Goal: Task Accomplishment & Management: Use online tool/utility

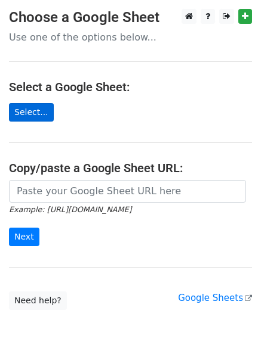
click at [41, 120] on main "Choose a Google Sheet Use one of the options below... Select a Google Sheet: Se…" at bounding box center [130, 159] width 261 height 301
click at [41, 120] on link "Select..." at bounding box center [31, 112] width 45 height 18
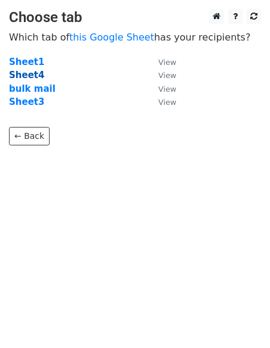
click at [19, 78] on strong "Sheet4" at bounding box center [26, 75] width 35 height 11
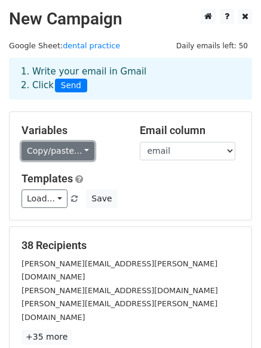
click at [81, 149] on link "Copy/paste..." at bounding box center [57, 151] width 73 height 18
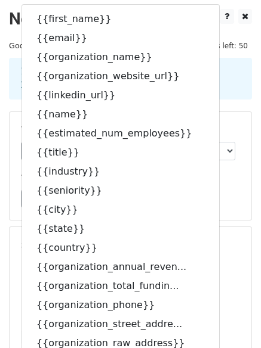
click at [224, 193] on div "Load... Mail sender Save" at bounding box center [131, 199] width 236 height 18
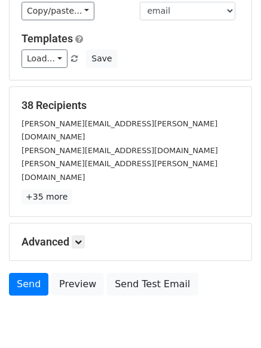
scroll to position [141, 0]
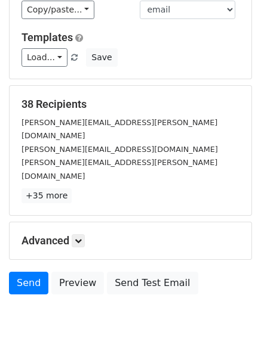
click at [82, 223] on div "Advanced Tracking Track Opens UTM Codes Track Clicks Filters Only include sprea…" at bounding box center [131, 241] width 242 height 37
click at [82, 237] on icon at bounding box center [78, 240] width 7 height 7
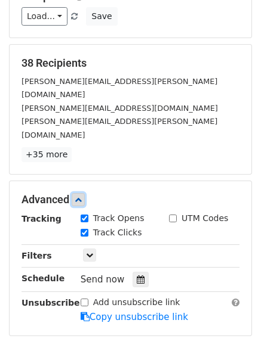
scroll to position [183, 0]
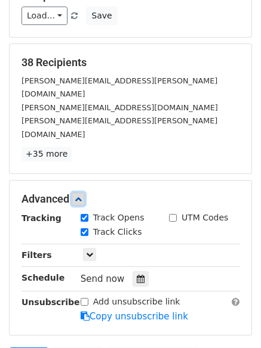
click at [82, 196] on icon at bounding box center [78, 199] width 7 height 7
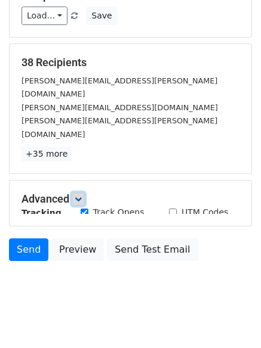
scroll to position [162, 0]
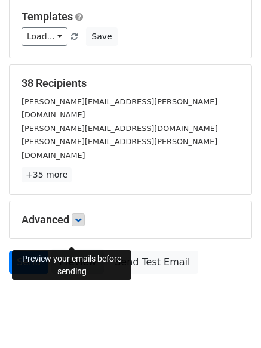
click at [76, 251] on link "Preview" at bounding box center [77, 262] width 53 height 23
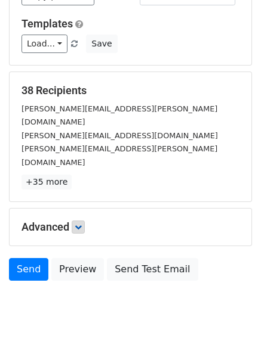
scroll to position [156, 0]
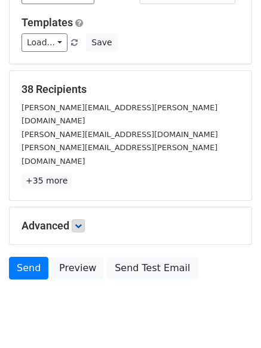
click at [17, 220] on div "Advanced" at bounding box center [131, 226] width 236 height 13
click at [79, 223] on icon at bounding box center [78, 226] width 7 height 7
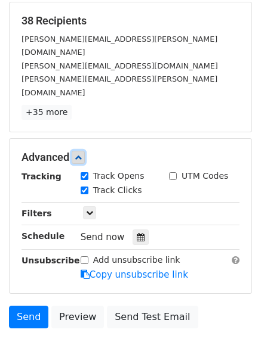
scroll to position [226, 0]
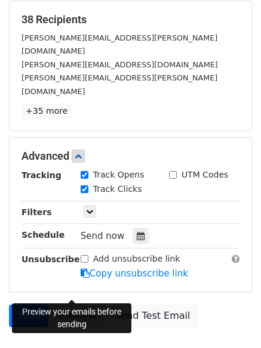
click at [69, 305] on link "Preview" at bounding box center [77, 316] width 53 height 23
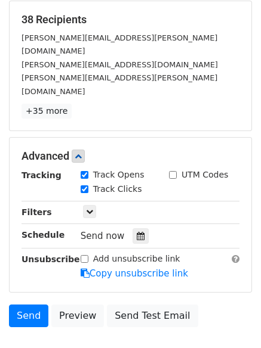
scroll to position [0, 0]
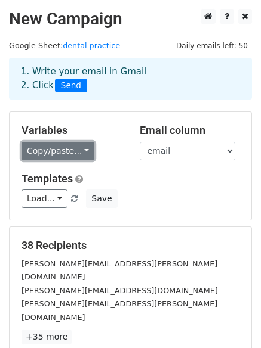
click at [54, 152] on link "Copy/paste..." at bounding box center [57, 151] width 73 height 18
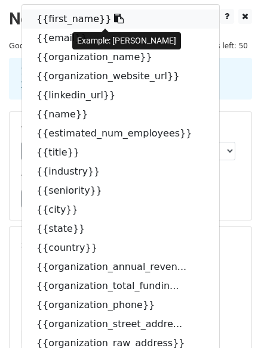
click at [114, 17] on icon at bounding box center [119, 19] width 10 height 10
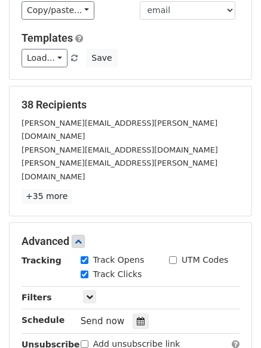
scroll to position [279, 0]
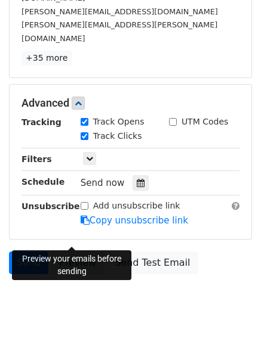
click at [78, 252] on link "Preview" at bounding box center [77, 263] width 53 height 23
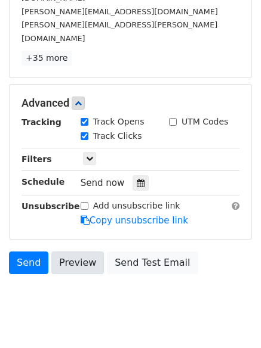
click at [78, 252] on link "Preview" at bounding box center [77, 263] width 53 height 23
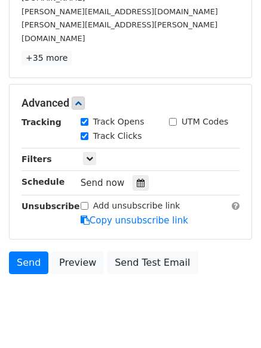
drag, startPoint x: 78, startPoint y: 230, endPoint x: -487, endPoint y: 208, distance: 564.8
click at [0, 208] on html "New Campaign Daily emails left: 50 Google Sheet: dental practice 1. Write your …" at bounding box center [130, 48] width 261 height 655
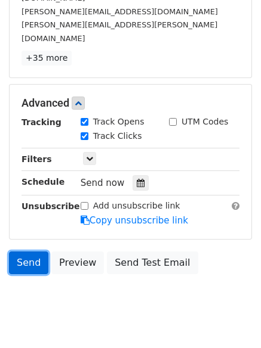
click at [27, 252] on link "Send" at bounding box center [28, 263] width 39 height 23
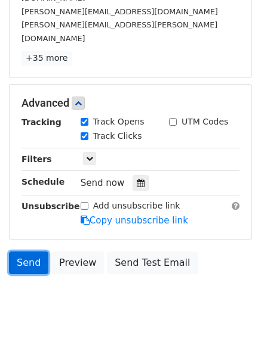
click at [27, 252] on link "Send" at bounding box center [28, 263] width 39 height 23
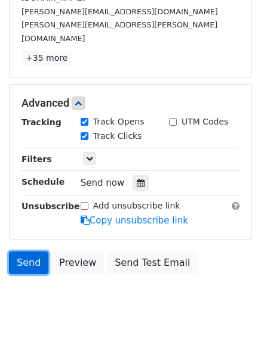
click at [27, 252] on link "Send" at bounding box center [28, 263] width 39 height 23
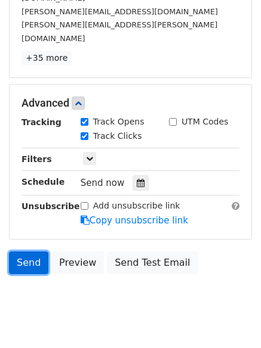
click at [27, 252] on link "Send" at bounding box center [28, 263] width 39 height 23
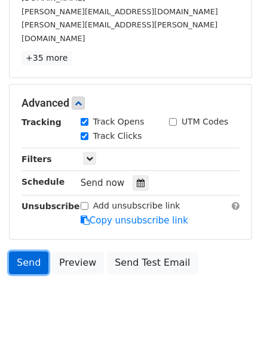
click at [27, 252] on link "Send" at bounding box center [28, 263] width 39 height 23
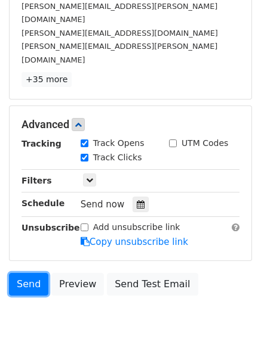
scroll to position [260, 0]
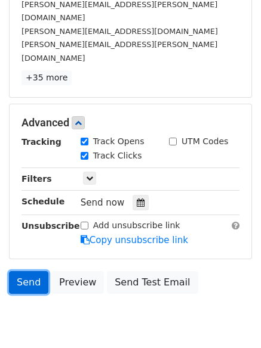
click at [31, 271] on link "Send" at bounding box center [28, 282] width 39 height 23
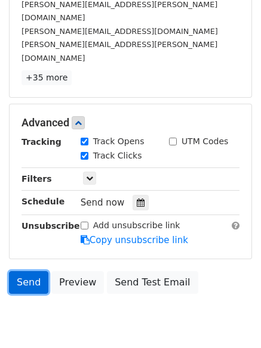
click at [31, 271] on link "Send" at bounding box center [28, 282] width 39 height 23
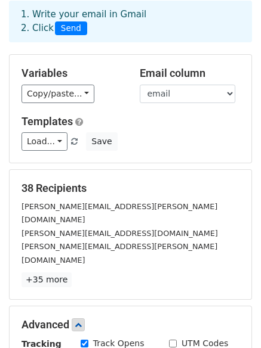
scroll to position [0, 0]
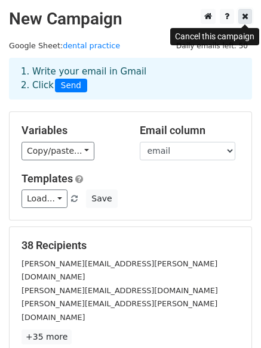
click at [246, 13] on icon at bounding box center [245, 16] width 7 height 8
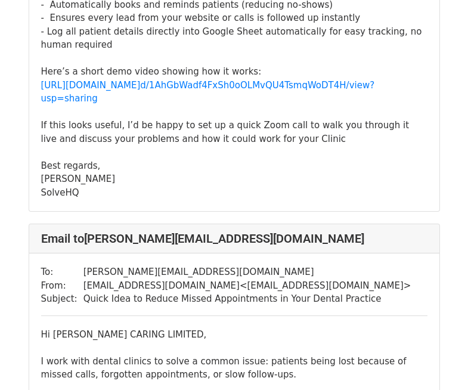
scroll to position [300, 0]
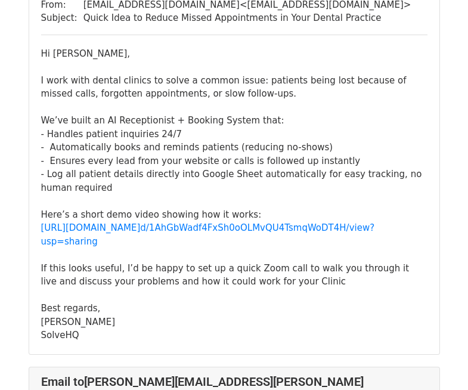
scroll to position [579, 0]
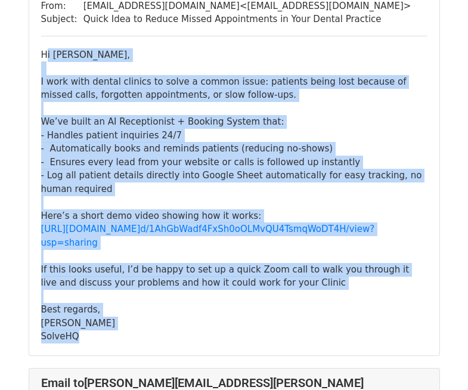
drag, startPoint x: 42, startPoint y: 24, endPoint x: 373, endPoint y: 303, distance: 433.2
click at [373, 303] on div "To: alysia@alysiacaring.co.uk From: solvehqq@gmail.com < solvehqq@gmail.com > S…" at bounding box center [234, 165] width 410 height 382
copy div "Hi Alysia, I work with dental clinics to solve a common issue: patients being l…"
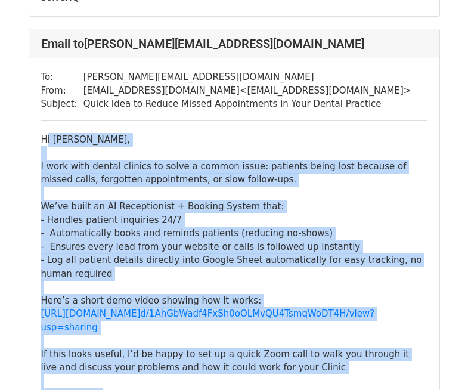
scroll to position [475, 0]
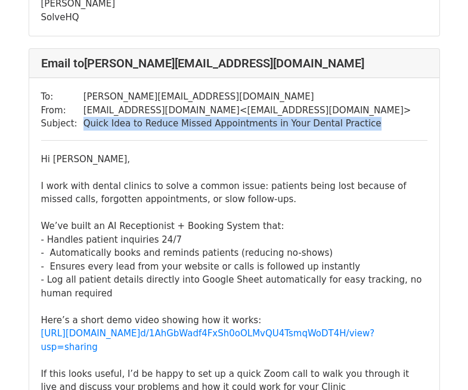
drag, startPoint x: 78, startPoint y: 95, endPoint x: 334, endPoint y: 107, distance: 256.8
click at [334, 107] on div "To: alysia@alysiacaring.co.uk From: solvehqq@gmail.com < solvehqq@gmail.com > S…" at bounding box center [234, 269] width 410 height 382
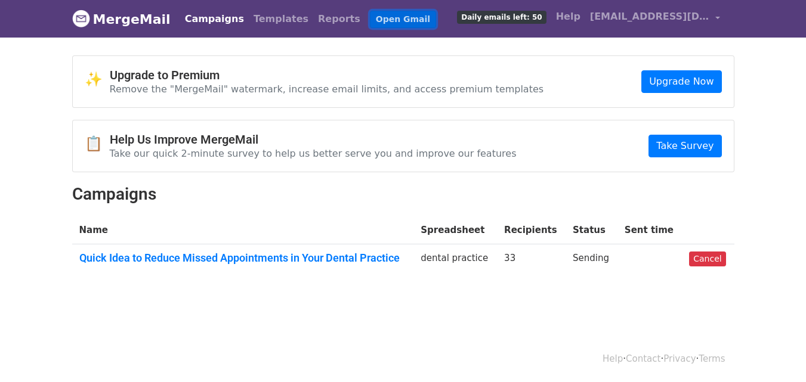
click at [373, 21] on link "Open Gmail" at bounding box center [403, 19] width 66 height 17
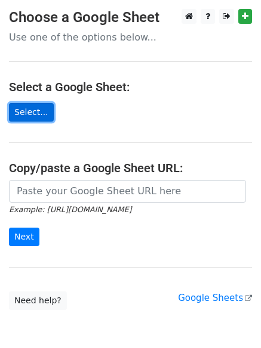
click at [14, 115] on link "Select..." at bounding box center [31, 112] width 45 height 18
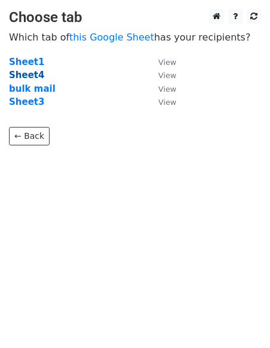
click at [18, 78] on strong "Sheet4" at bounding box center [26, 75] width 35 height 11
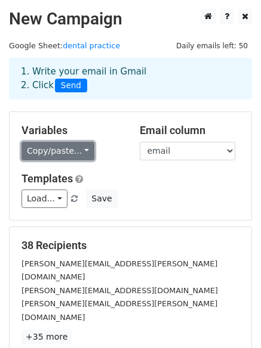
click at [71, 147] on link "Copy/paste..." at bounding box center [57, 151] width 73 height 18
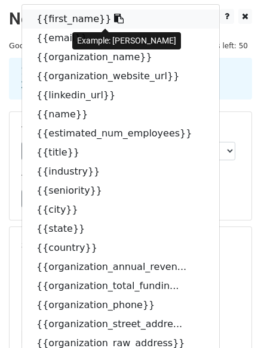
click at [114, 19] on icon at bounding box center [119, 19] width 10 height 10
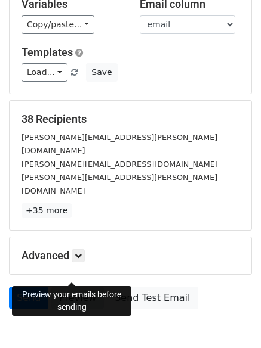
scroll to position [127, 0]
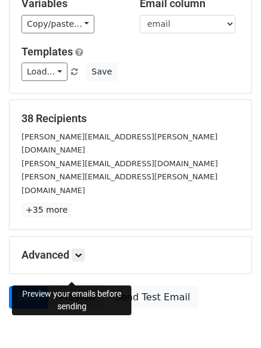
click at [78, 286] on link "Preview" at bounding box center [77, 297] width 53 height 23
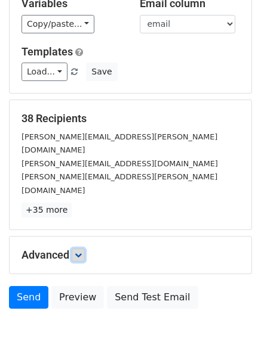
click at [82, 252] on icon at bounding box center [78, 255] width 7 height 7
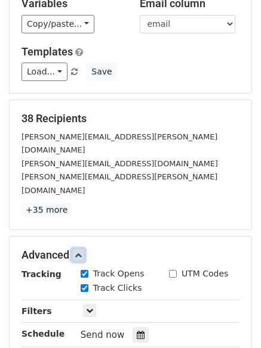
click at [82, 252] on icon at bounding box center [78, 255] width 7 height 7
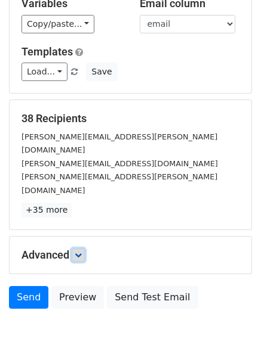
click at [82, 252] on icon at bounding box center [78, 255] width 7 height 7
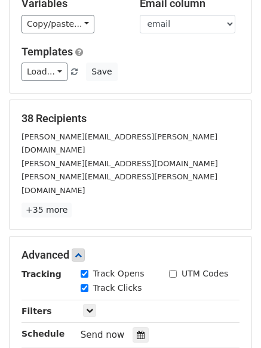
click at [67, 249] on h5 "Advanced" at bounding box center [130, 255] width 218 height 13
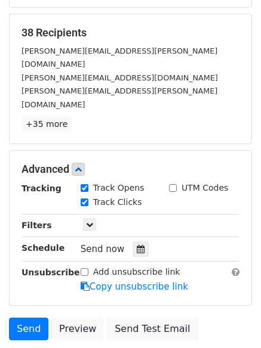
scroll to position [220, 0]
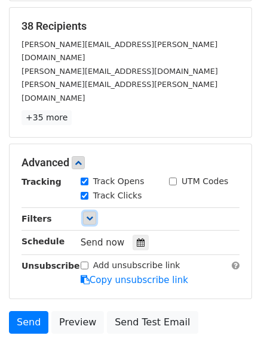
click at [95, 212] on link at bounding box center [89, 218] width 13 height 13
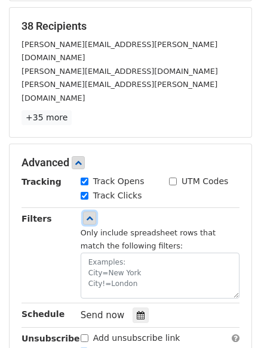
click at [95, 212] on link at bounding box center [89, 218] width 13 height 13
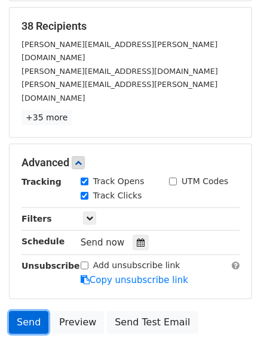
click at [32, 311] on link "Send" at bounding box center [28, 322] width 39 height 23
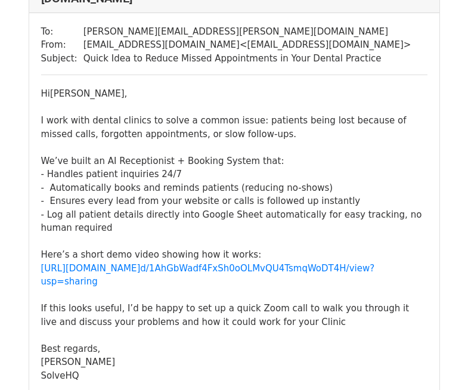
scroll to position [117, 0]
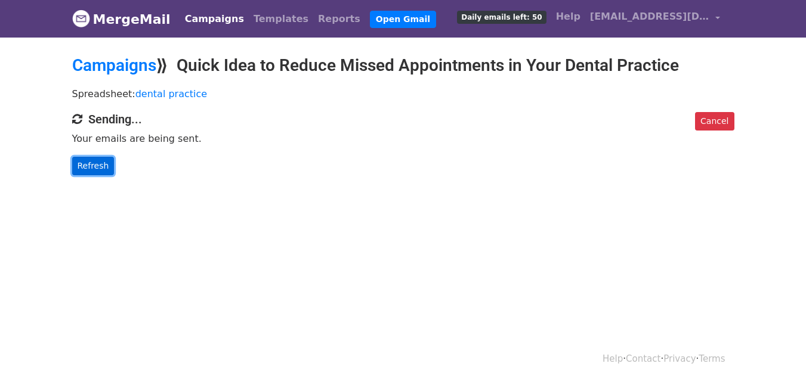
click at [88, 171] on link "Refresh" at bounding box center [93, 166] width 42 height 18
click at [702, 118] on link "Cancel" at bounding box center [714, 121] width 39 height 18
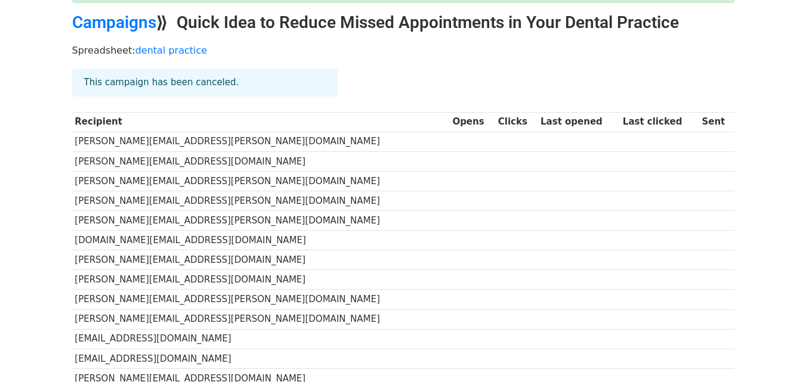
scroll to position [80, 0]
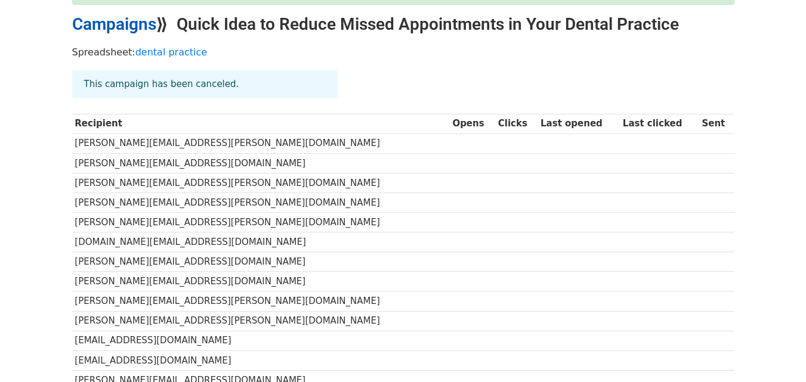
click at [146, 31] on link "Campaigns" at bounding box center [114, 24] width 84 height 20
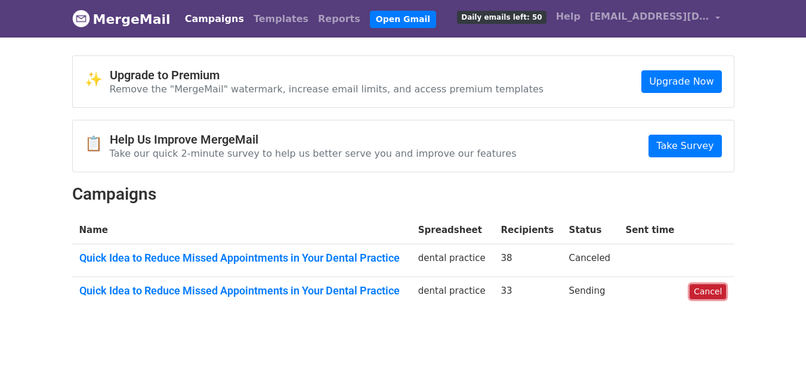
click at [708, 292] on link "Cancel" at bounding box center [708, 292] width 36 height 15
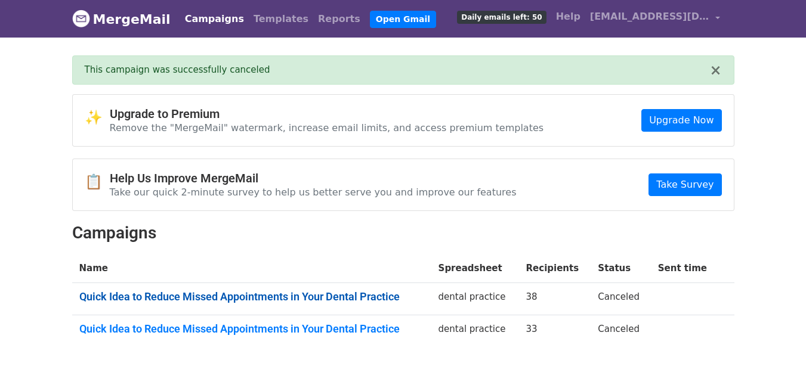
click at [304, 298] on link "Quick Idea to Reduce Missed Appointments in Your Dental Practice" at bounding box center [251, 297] width 345 height 13
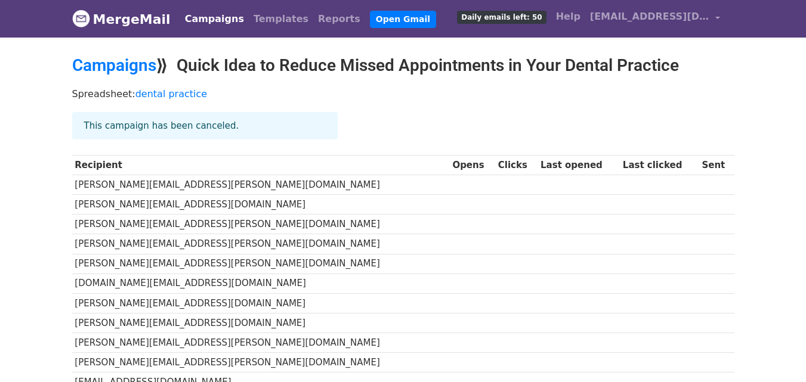
click at [304, 298] on td "kim@saniushealth.com" at bounding box center [261, 304] width 378 height 20
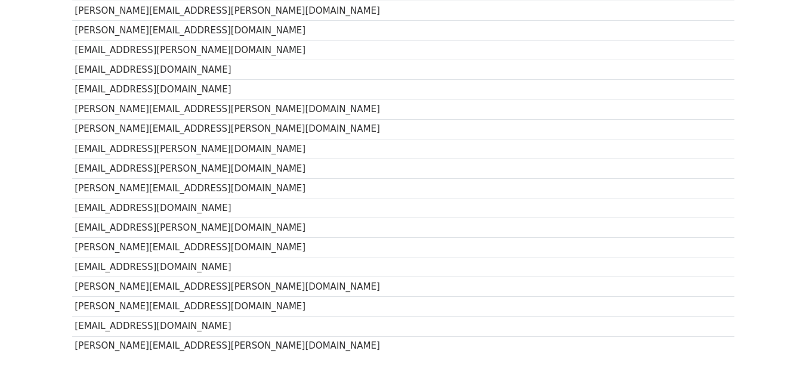
scroll to position [570, 0]
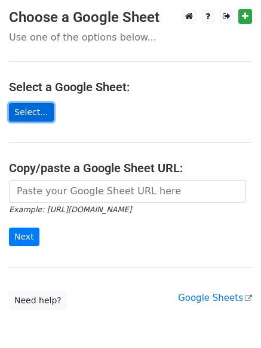
click at [35, 110] on link "Select..." at bounding box center [31, 112] width 45 height 18
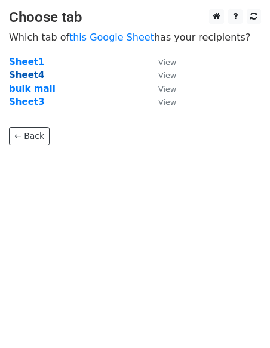
click at [16, 74] on strong "Sheet4" at bounding box center [26, 75] width 35 height 11
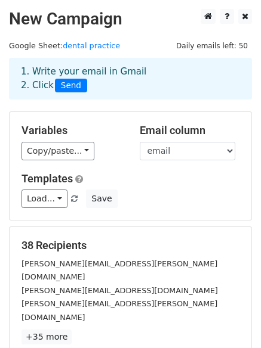
scroll to position [162, 0]
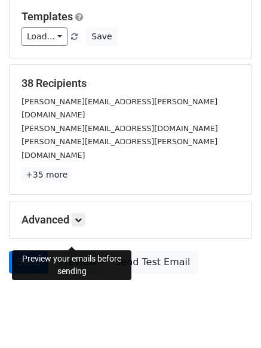
click at [70, 251] on link "Preview" at bounding box center [77, 262] width 53 height 23
click at [79, 251] on link "Preview" at bounding box center [77, 262] width 53 height 23
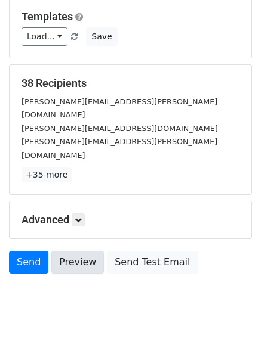
click at [79, 251] on link "Preview" at bounding box center [77, 262] width 53 height 23
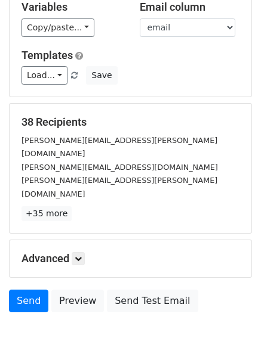
scroll to position [124, 0]
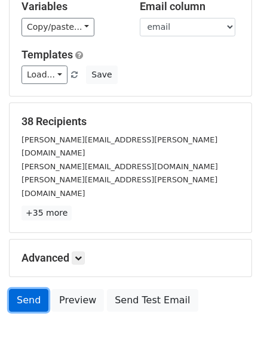
click at [36, 289] on link "Send" at bounding box center [28, 300] width 39 height 23
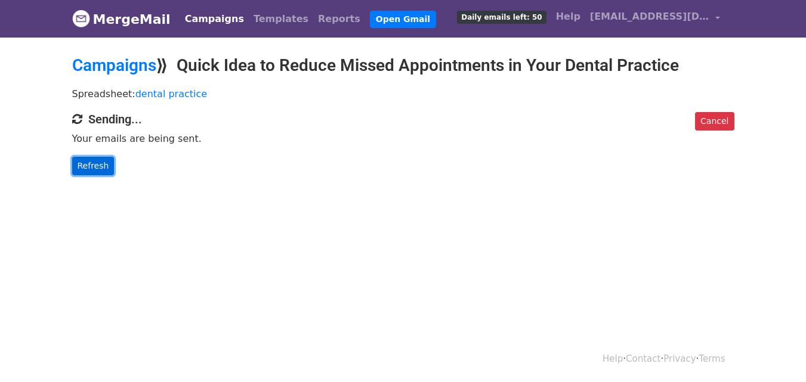
click at [82, 163] on link "Refresh" at bounding box center [93, 166] width 42 height 18
click at [96, 170] on link "Refresh" at bounding box center [93, 166] width 42 height 18
click at [103, 165] on link "Refresh" at bounding box center [93, 166] width 42 height 18
click at [102, 172] on link "Refresh" at bounding box center [93, 166] width 42 height 18
click at [722, 126] on link "Cancel" at bounding box center [714, 121] width 39 height 18
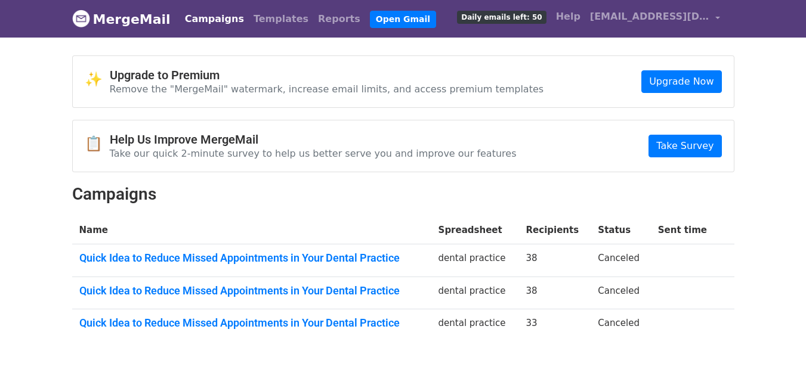
click at [529, 21] on span "Daily emails left: 50" at bounding box center [501, 17] width 89 height 13
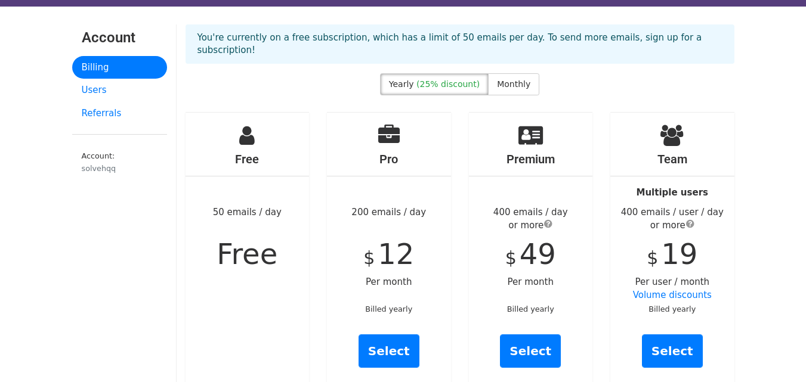
scroll to position [29, 0]
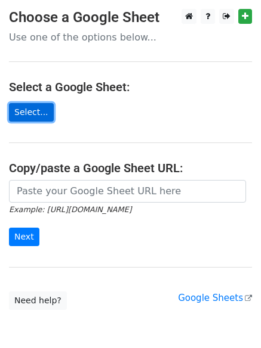
click at [34, 113] on link "Select..." at bounding box center [31, 112] width 45 height 18
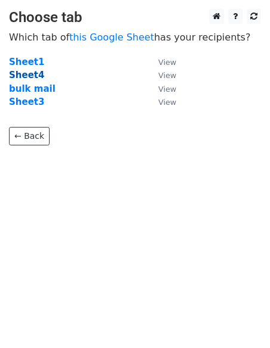
click at [27, 73] on strong "Sheet4" at bounding box center [26, 75] width 35 height 11
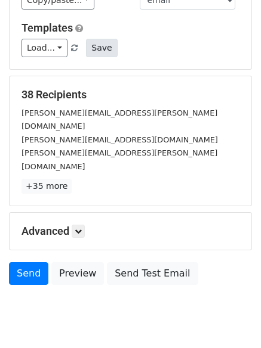
scroll to position [162, 0]
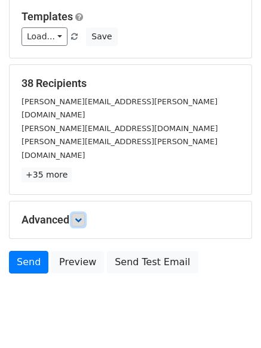
click at [75, 214] on link at bounding box center [78, 220] width 13 height 13
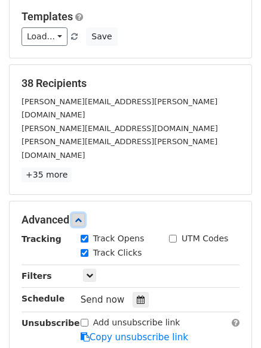
click at [75, 214] on link at bounding box center [78, 220] width 13 height 13
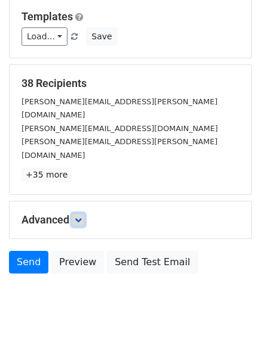
click at [84, 214] on link at bounding box center [78, 220] width 13 height 13
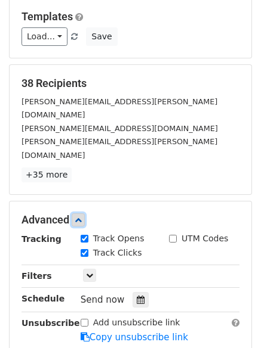
click at [84, 214] on link at bounding box center [78, 220] width 13 height 13
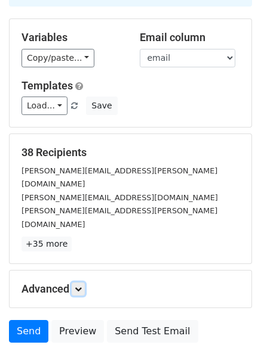
scroll to position [105, 0]
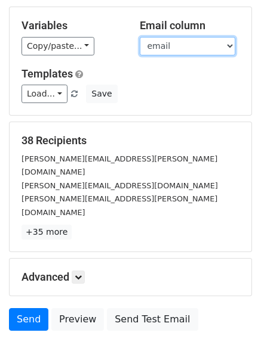
click at [204, 45] on select "first_name email organization_name organization_website_url linkedin_url name e…" at bounding box center [187, 46] width 95 height 18
click at [140, 37] on select "first_name email organization_name organization_website_url linkedin_url name e…" at bounding box center [187, 46] width 95 height 18
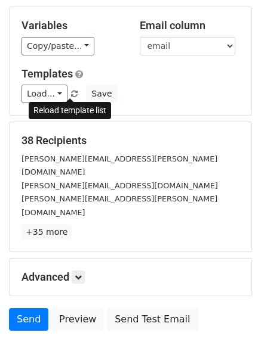
click at [71, 96] on span at bounding box center [74, 95] width 7 height 8
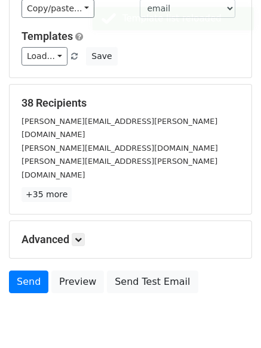
scroll to position [162, 0]
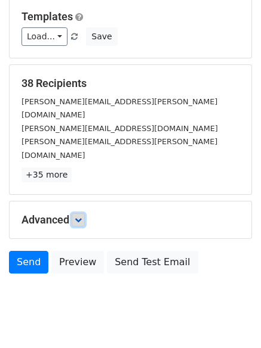
click at [82, 217] on icon at bounding box center [78, 220] width 7 height 7
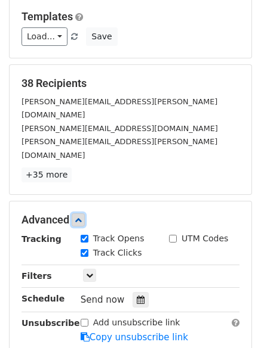
click at [82, 217] on icon at bounding box center [78, 220] width 7 height 7
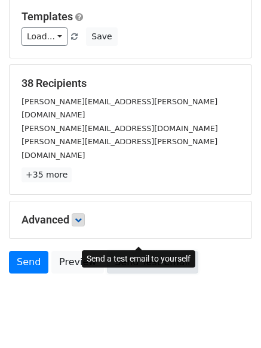
click at [149, 251] on link "Send Test Email" at bounding box center [152, 262] width 91 height 23
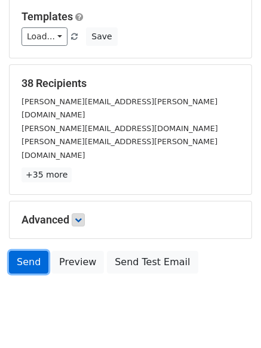
click at [29, 251] on link "Send" at bounding box center [28, 262] width 39 height 23
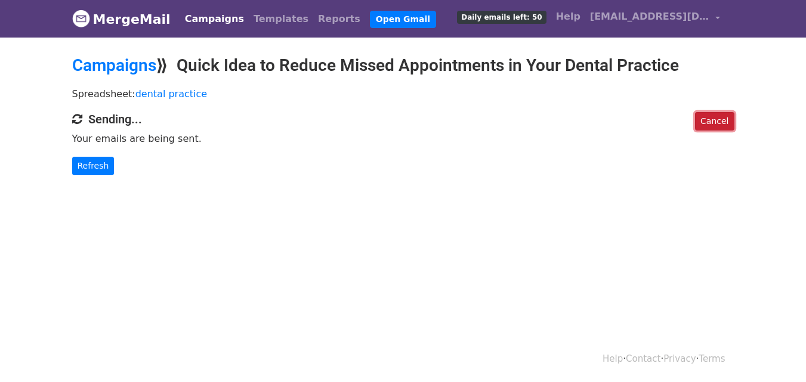
click at [703, 116] on link "Cancel" at bounding box center [714, 121] width 39 height 18
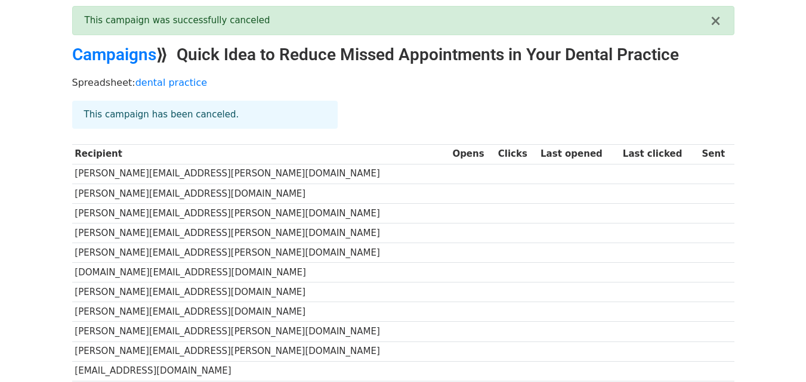
scroll to position [41, 0]
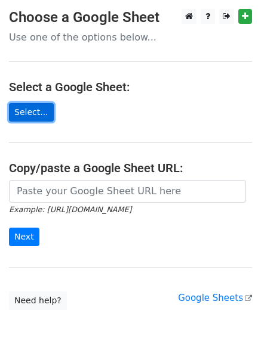
click at [31, 107] on link "Select..." at bounding box center [31, 112] width 45 height 18
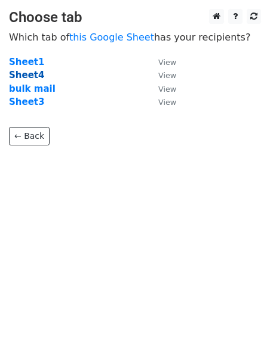
click at [18, 72] on strong "Sheet4" at bounding box center [26, 75] width 35 height 11
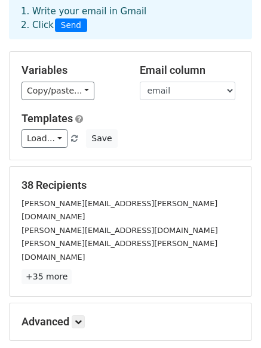
scroll to position [61, 0]
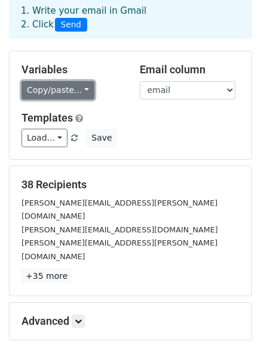
click at [57, 90] on link "Copy/paste..." at bounding box center [57, 90] width 73 height 18
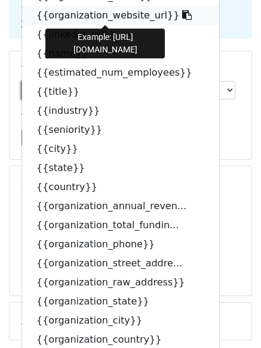
scroll to position [0, 0]
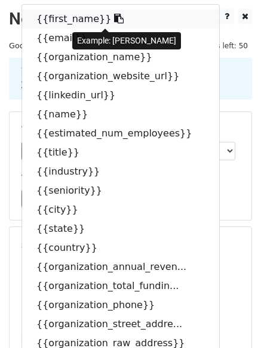
click at [114, 14] on icon at bounding box center [119, 19] width 10 height 10
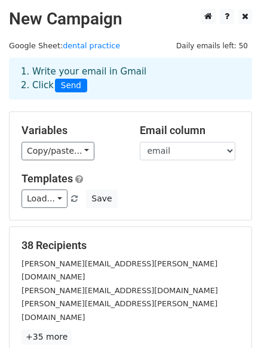
scroll to position [162, 0]
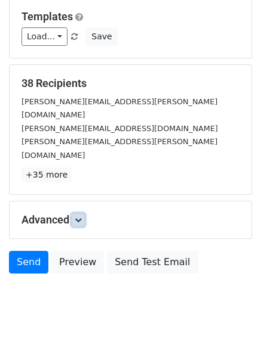
click at [85, 214] on link at bounding box center [78, 220] width 13 height 13
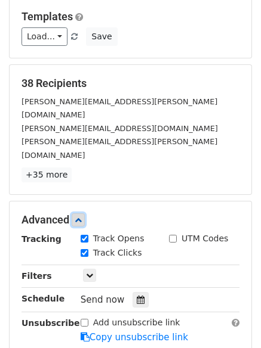
click at [85, 214] on link at bounding box center [78, 220] width 13 height 13
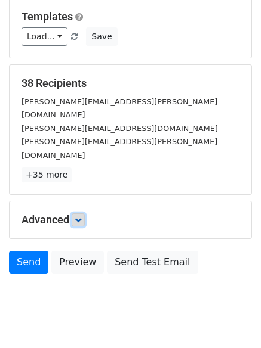
click at [85, 214] on link at bounding box center [78, 220] width 13 height 13
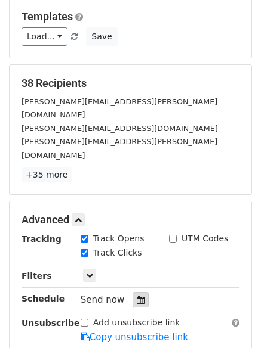
click at [137, 296] on icon at bounding box center [141, 300] width 8 height 8
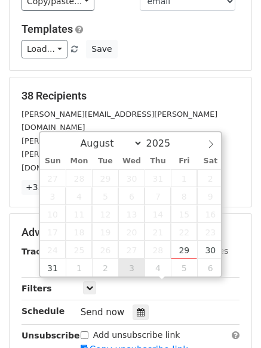
scroll to position [149, 0]
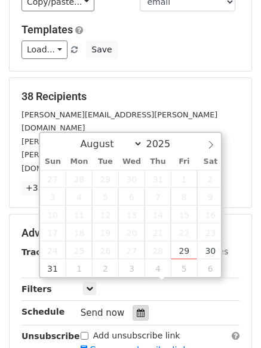
click at [137, 309] on icon at bounding box center [141, 313] width 8 height 8
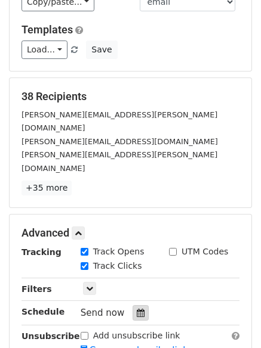
scroll to position [279, 0]
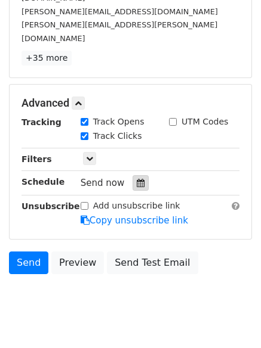
click at [133, 288] on body "New Campaign Daily emails left: 50 Google Sheet: dental practice 1. Write your …" at bounding box center [130, 29] width 261 height 598
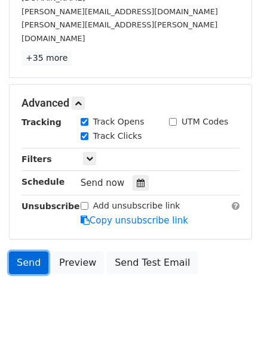
click at [26, 252] on link "Send" at bounding box center [28, 263] width 39 height 23
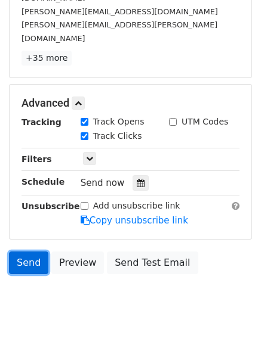
click at [26, 252] on link "Send" at bounding box center [28, 263] width 39 height 23
click at [12, 252] on link "Send" at bounding box center [28, 263] width 39 height 23
click at [20, 252] on link "Send" at bounding box center [28, 263] width 39 height 23
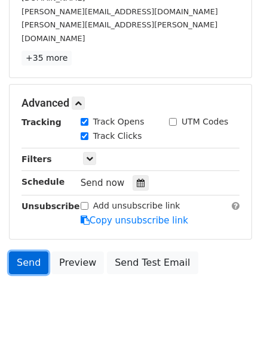
click at [20, 252] on link "Send" at bounding box center [28, 263] width 39 height 23
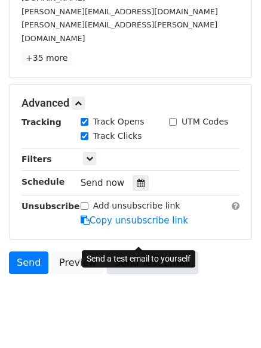
click at [123, 252] on link "Send Test Email" at bounding box center [152, 263] width 91 height 23
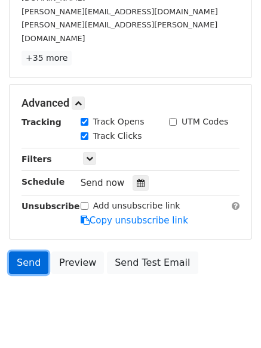
click at [21, 252] on link "Send" at bounding box center [28, 263] width 39 height 23
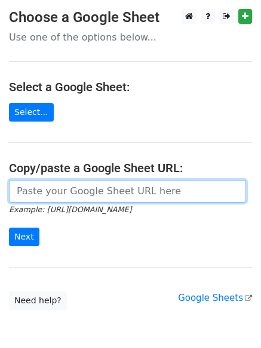
click at [79, 190] on input "url" at bounding box center [127, 191] width 237 height 23
type input "[URL][DOMAIN_NAME]"
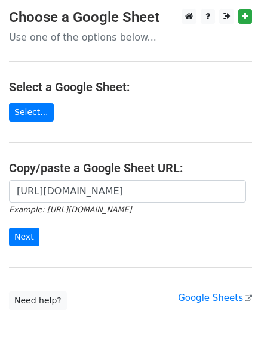
click at [26, 169] on h4 "Copy/paste a Google Sheet URL:" at bounding box center [130, 168] width 243 height 14
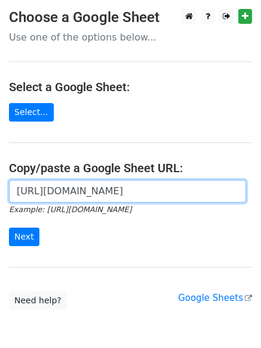
click at [47, 186] on input "https://docs.google.com/spreadsheets/d/1hlXLu2_NED5kMck2EvMcKo5iYHvNTdbEYSNsCvF…" at bounding box center [127, 191] width 237 height 23
paste input "https://docs.google.com/spreadsheets/d/1hlXLu2_NED5kMck2EvMcKo5iYHvNTdbEYSNsCvF…"
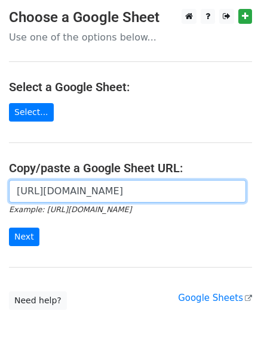
scroll to position [0, 348]
type input "https://docs.google.com/spreadsheets/d/1hlXLu2_NED5kMck2EvMcKo5iYHvNTdbEYSNsCvF…"
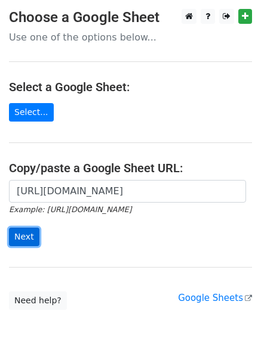
scroll to position [0, 0]
click at [26, 234] on input "Next" at bounding box center [24, 237] width 30 height 18
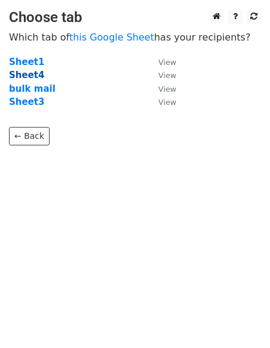
click at [23, 70] on strong "Sheet4" at bounding box center [26, 75] width 35 height 11
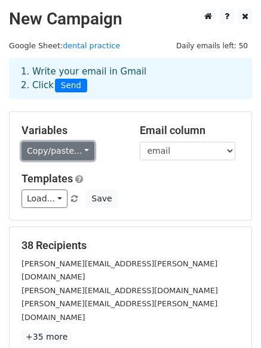
click at [66, 158] on link "Copy/paste..." at bounding box center [57, 151] width 73 height 18
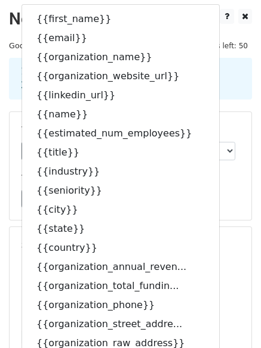
click at [214, 239] on h5 "38 Recipients" at bounding box center [130, 245] width 218 height 13
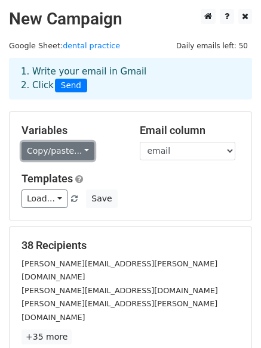
click at [69, 152] on link "Copy/paste..." at bounding box center [57, 151] width 73 height 18
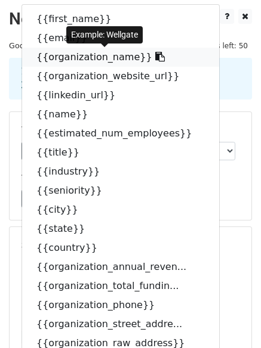
click at [155, 54] on icon at bounding box center [160, 57] width 10 height 10
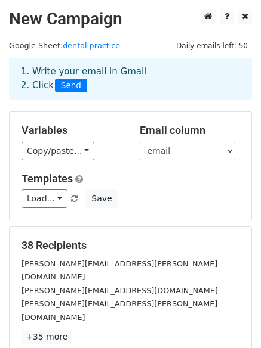
scroll to position [162, 0]
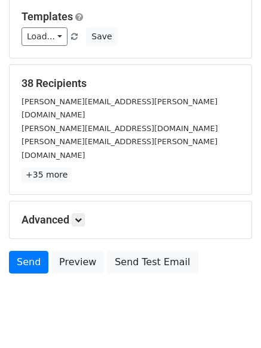
click at [77, 214] on h5 "Advanced" at bounding box center [130, 220] width 218 height 13
click at [80, 217] on icon at bounding box center [78, 220] width 7 height 7
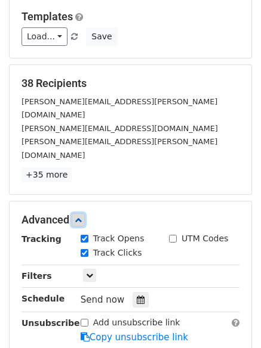
click at [80, 217] on icon at bounding box center [78, 220] width 7 height 7
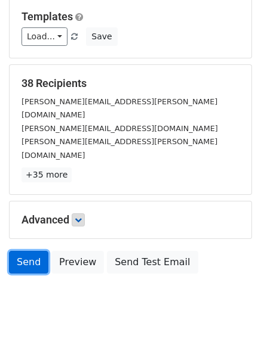
click at [32, 251] on link "Send" at bounding box center [28, 262] width 39 height 23
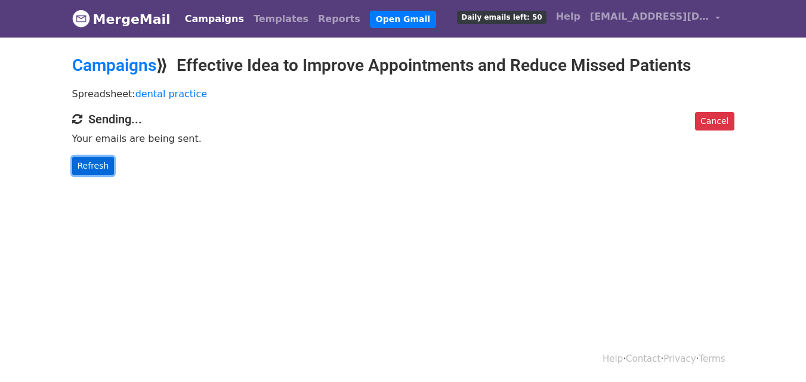
click at [103, 163] on link "Refresh" at bounding box center [93, 166] width 42 height 18
click at [267, 13] on link "Templates" at bounding box center [281, 19] width 64 height 24
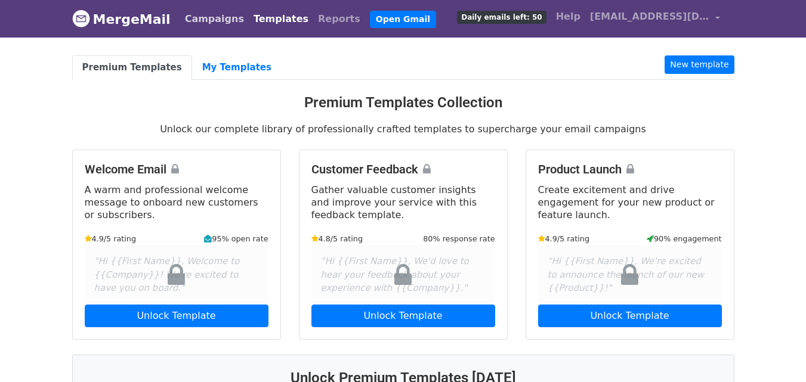
click at [219, 16] on link "Campaigns" at bounding box center [214, 19] width 69 height 24
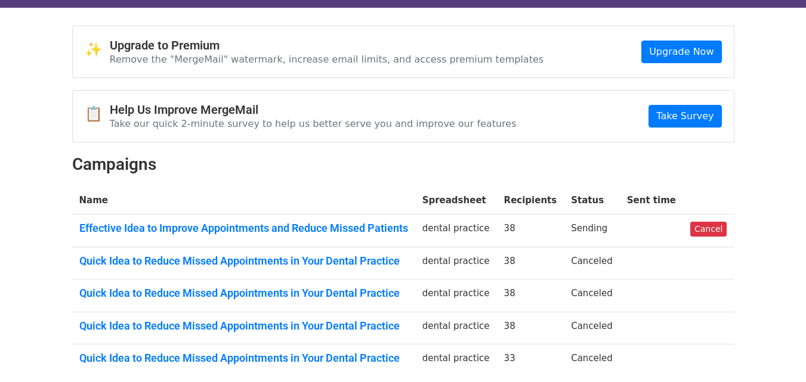
scroll to position [95, 0]
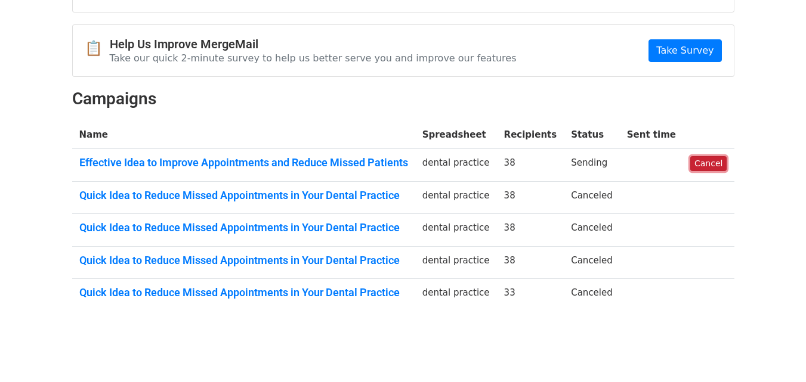
click at [715, 158] on link "Cancel" at bounding box center [708, 163] width 36 height 15
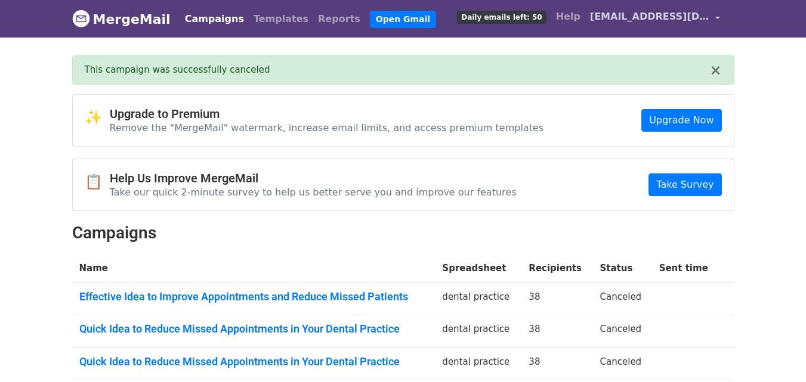
click at [669, 9] on link "[EMAIL_ADDRESS][DOMAIN_NAME]" at bounding box center [655, 19] width 140 height 28
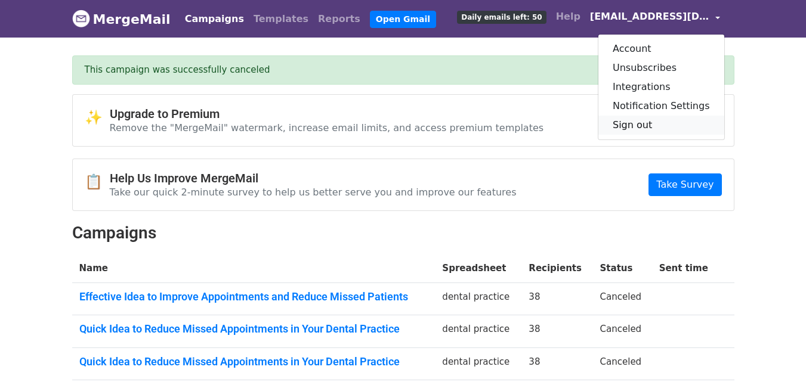
click at [650, 125] on link "Sign out" at bounding box center [661, 125] width 126 height 19
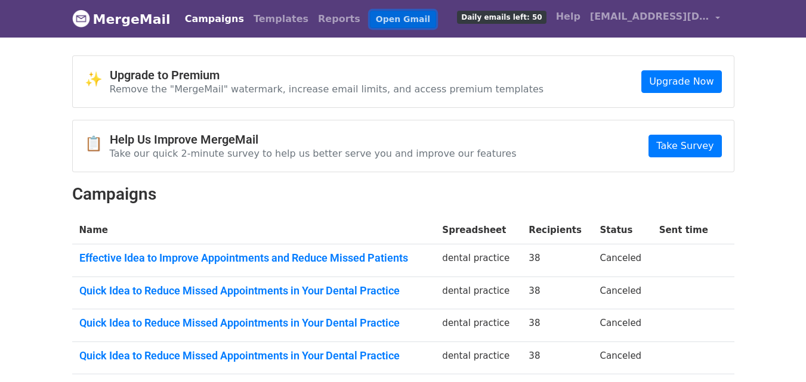
click at [371, 19] on link "Open Gmail" at bounding box center [403, 19] width 66 height 17
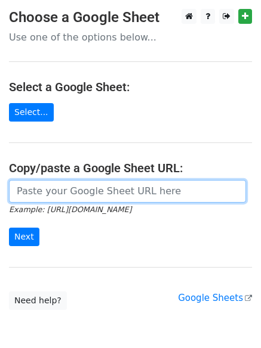
click at [57, 196] on input "url" at bounding box center [127, 191] width 237 height 23
drag, startPoint x: 55, startPoint y: 206, endPoint x: 54, endPoint y: 189, distance: 17.9
click at [54, 189] on input "url" at bounding box center [127, 191] width 237 height 23
type input "https://docs.google.com/spreadsheets/d/1hlXLu2_NED5kMck2EvMcKo5iYHvNTdbEYSNsCvF…"
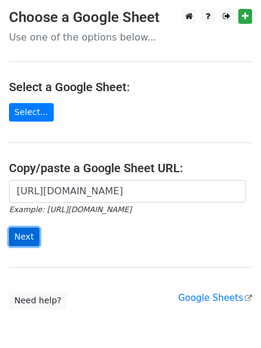
click at [15, 235] on input "Next" at bounding box center [24, 237] width 30 height 18
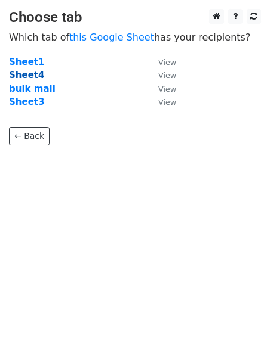
click at [29, 76] on strong "Sheet4" at bounding box center [26, 75] width 35 height 11
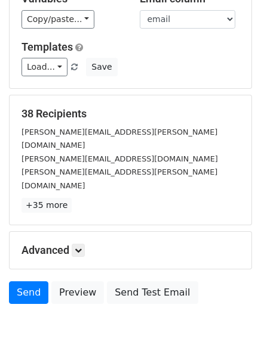
scroll to position [162, 0]
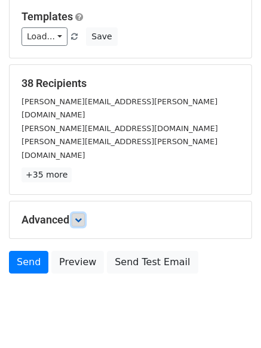
click at [79, 217] on icon at bounding box center [78, 220] width 7 height 7
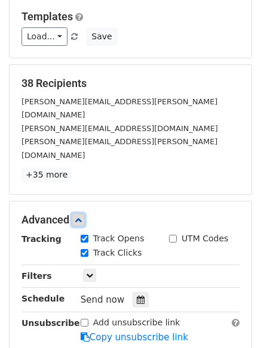
click at [79, 217] on icon at bounding box center [78, 220] width 7 height 7
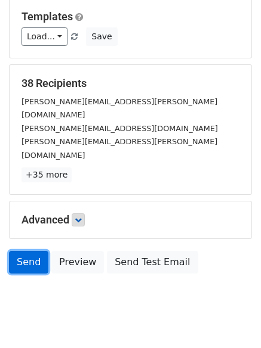
click at [34, 251] on link "Send" at bounding box center [28, 262] width 39 height 23
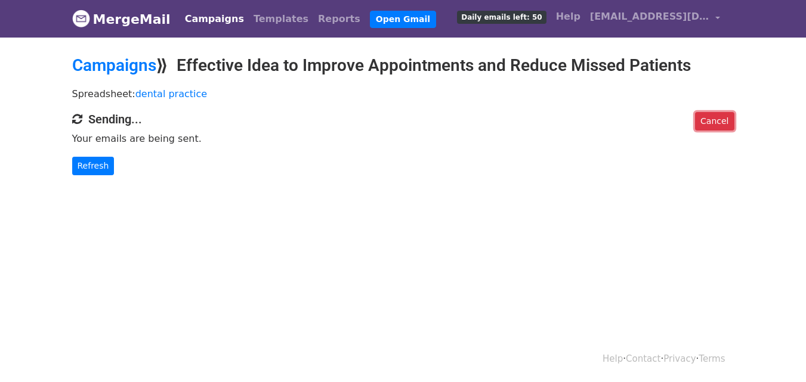
click at [703, 113] on link "Cancel" at bounding box center [714, 121] width 39 height 18
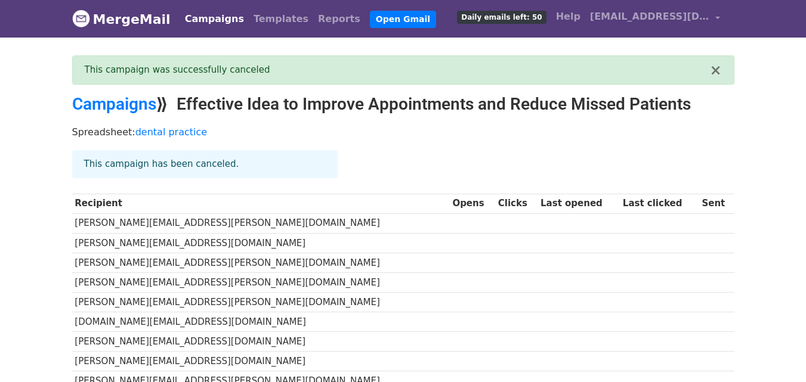
scroll to position [6, 0]
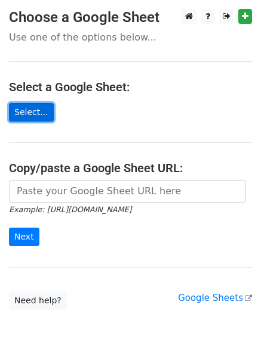
click at [37, 115] on link "Select..." at bounding box center [31, 112] width 45 height 18
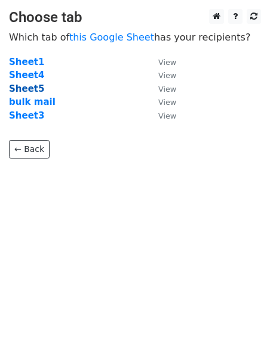
click at [31, 85] on strong "Sheet5" at bounding box center [26, 89] width 35 height 11
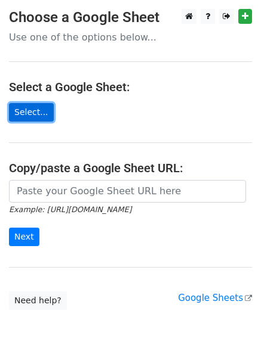
click at [41, 118] on link "Select..." at bounding box center [31, 112] width 45 height 18
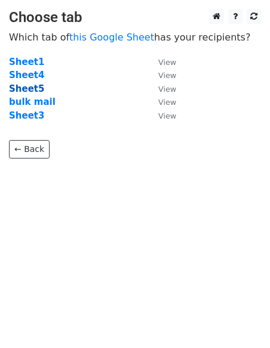
click at [29, 92] on strong "Sheet5" at bounding box center [26, 89] width 35 height 11
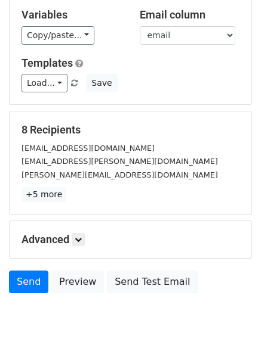
scroll to position [116, 0]
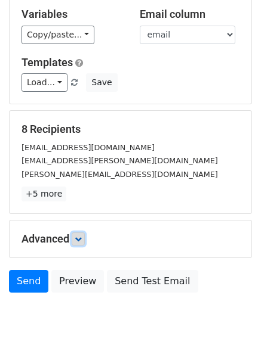
click at [85, 241] on link at bounding box center [78, 239] width 13 height 13
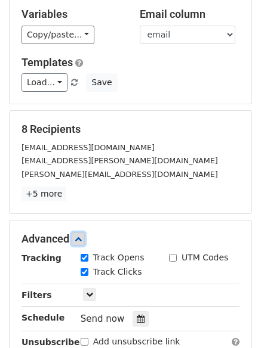
click at [85, 241] on link at bounding box center [78, 239] width 13 height 13
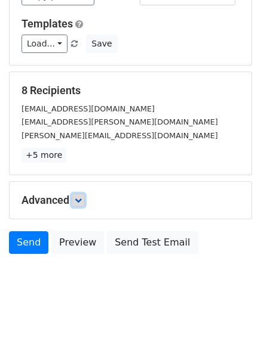
scroll to position [162, 0]
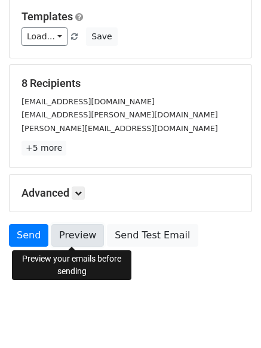
click at [61, 239] on link "Preview" at bounding box center [77, 235] width 53 height 23
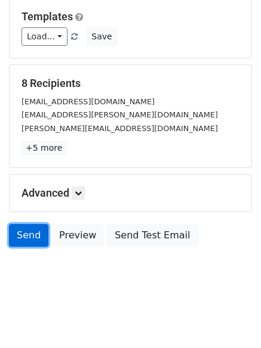
click at [35, 232] on link "Send" at bounding box center [28, 235] width 39 height 23
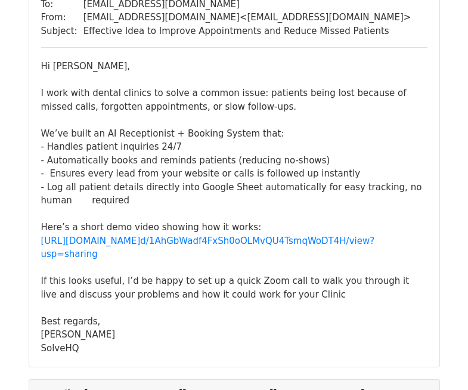
scroll to position [73, 0]
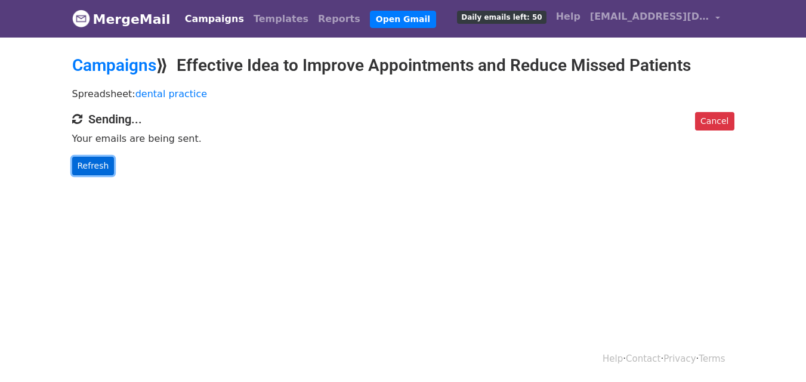
click at [94, 168] on link "Refresh" at bounding box center [93, 166] width 42 height 18
click at [104, 162] on link "Refresh" at bounding box center [93, 166] width 42 height 18
click at [109, 165] on link "Refresh" at bounding box center [93, 166] width 42 height 18
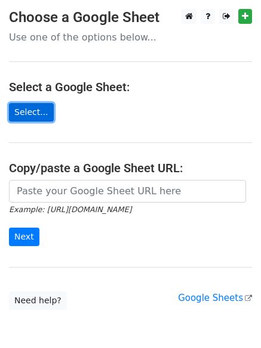
click at [29, 109] on link "Select..." at bounding box center [31, 112] width 45 height 18
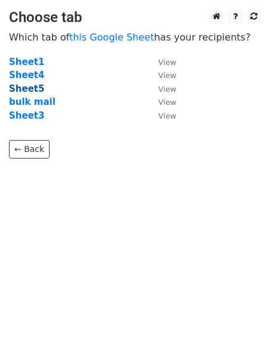
click at [26, 90] on strong "Sheet5" at bounding box center [26, 89] width 35 height 11
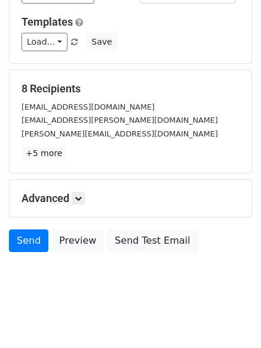
scroll to position [158, 0]
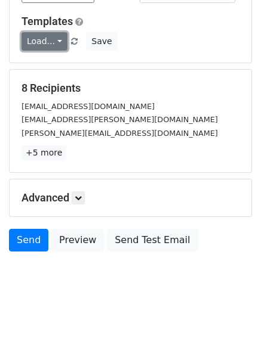
click at [58, 45] on link "Load..." at bounding box center [44, 41] width 46 height 18
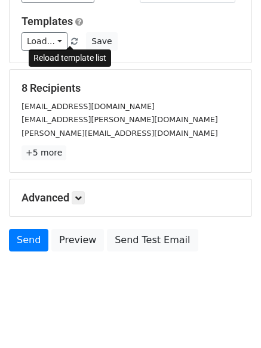
click at [71, 42] on span at bounding box center [74, 42] width 7 height 8
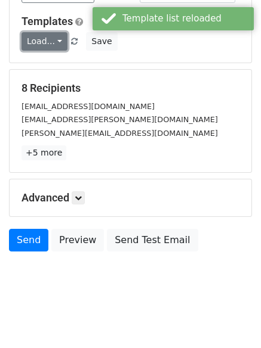
click at [54, 42] on link "Load..." at bounding box center [44, 41] width 46 height 18
click at [51, 63] on link "Mail sender" at bounding box center [69, 68] width 94 height 19
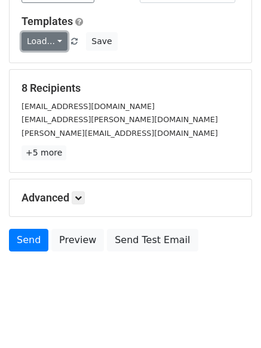
click at [56, 48] on link "Load..." at bounding box center [44, 41] width 46 height 18
click at [51, 69] on link "Mail sender" at bounding box center [69, 68] width 94 height 19
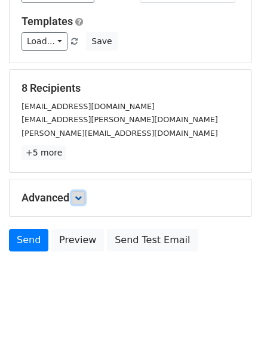
click at [74, 197] on link at bounding box center [78, 198] width 13 height 13
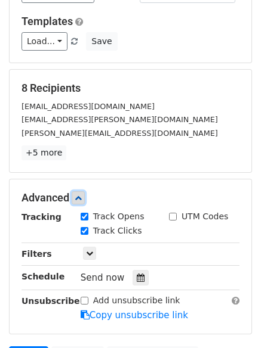
click at [74, 197] on link at bounding box center [78, 198] width 13 height 13
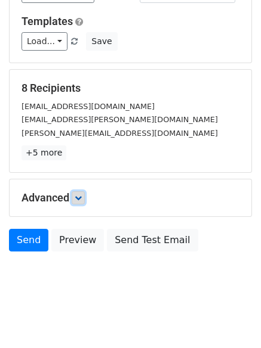
scroll to position [162, 0]
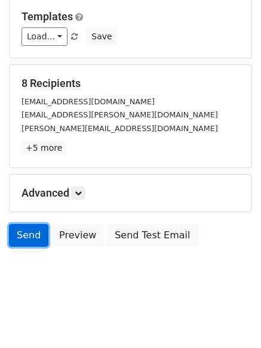
click at [24, 232] on link "Send" at bounding box center [28, 235] width 39 height 23
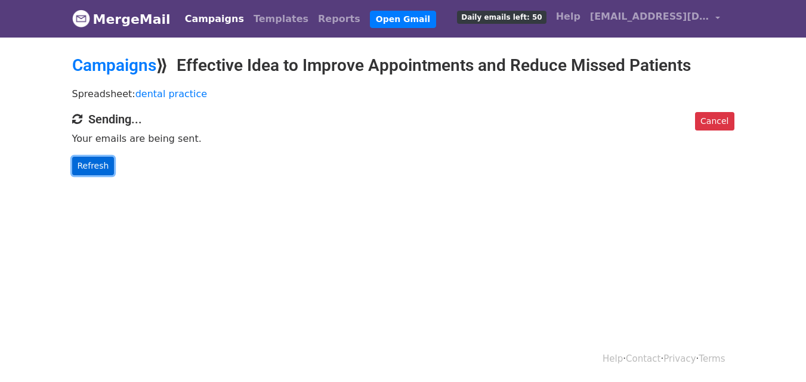
click at [100, 166] on link "Refresh" at bounding box center [93, 166] width 42 height 18
click at [711, 126] on link "Cancel" at bounding box center [714, 121] width 39 height 18
click at [100, 172] on link "Refresh" at bounding box center [93, 166] width 42 height 18
click at [106, 164] on link "Refresh" at bounding box center [93, 166] width 42 height 18
click at [98, 166] on link "Refresh" at bounding box center [93, 166] width 42 height 18
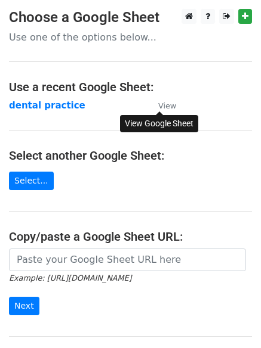
click at [164, 110] on small "View" at bounding box center [167, 105] width 18 height 9
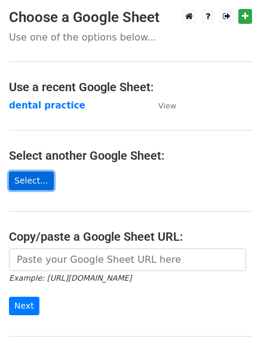
click at [40, 178] on link "Select..." at bounding box center [31, 181] width 45 height 18
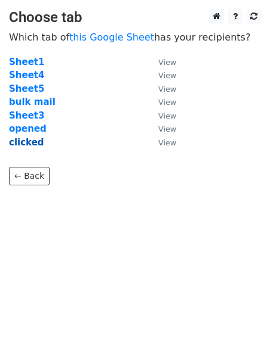
click at [25, 139] on strong "clicked" at bounding box center [26, 142] width 35 height 11
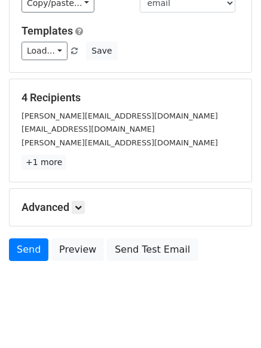
scroll to position [149, 0]
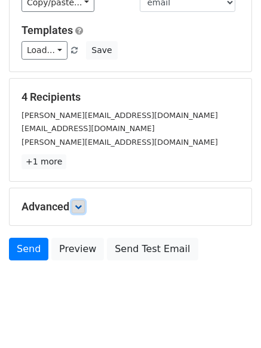
click at [85, 208] on link at bounding box center [78, 206] width 13 height 13
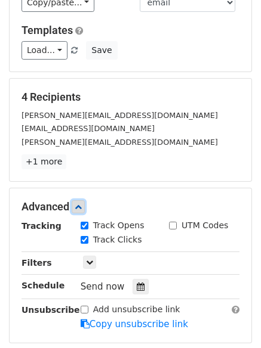
click at [85, 208] on link at bounding box center [78, 206] width 13 height 13
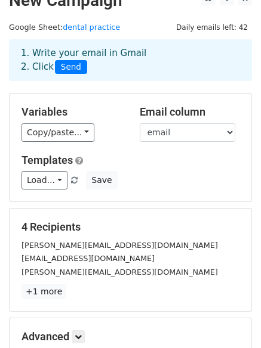
scroll to position [18, 0]
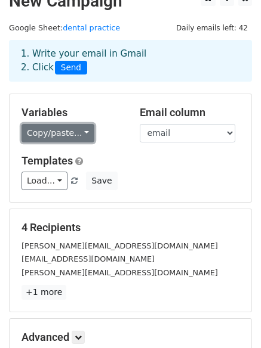
click at [61, 136] on link "Copy/paste..." at bounding box center [57, 133] width 73 height 18
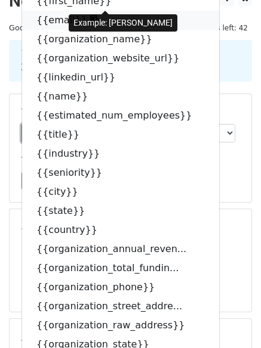
scroll to position [0, 0]
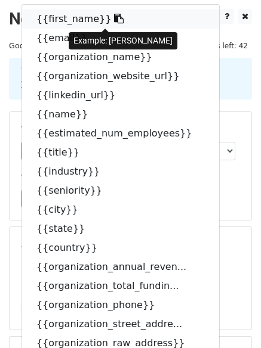
click at [114, 14] on icon at bounding box center [119, 19] width 10 height 10
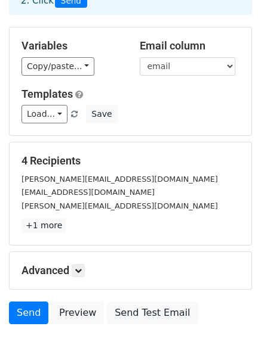
scroll to position [88, 0]
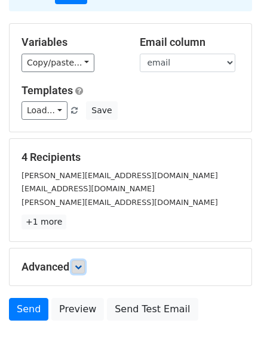
click at [78, 269] on icon at bounding box center [78, 267] width 7 height 7
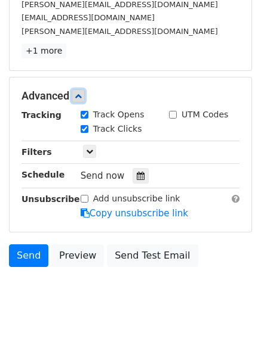
scroll to position [260, 0]
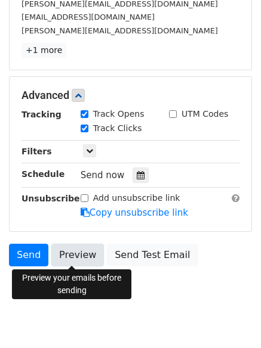
click at [70, 256] on link "Preview" at bounding box center [77, 255] width 53 height 23
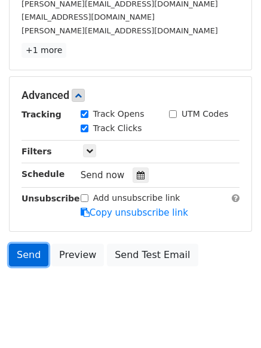
click at [24, 248] on link "Send" at bounding box center [28, 255] width 39 height 23
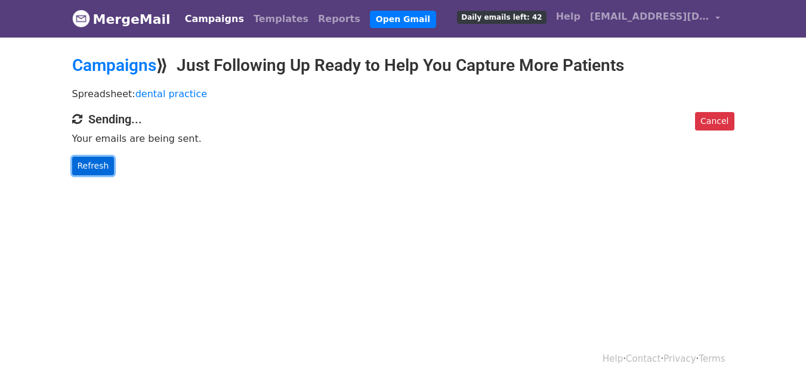
click at [99, 165] on link "Refresh" at bounding box center [93, 166] width 42 height 18
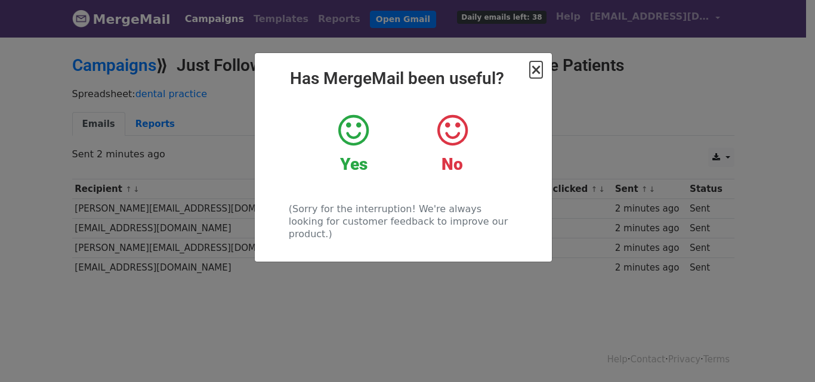
click at [536, 69] on span "×" at bounding box center [536, 69] width 12 height 17
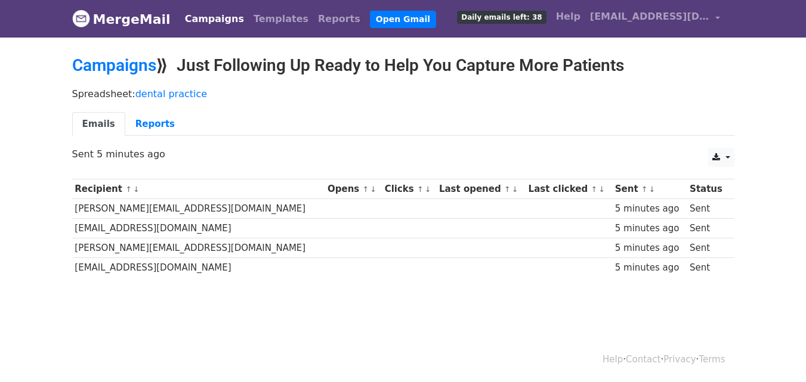
click at [536, 69] on h2 "Campaigns ⟫ Just Following Up Ready to Help You Capture More Patients" at bounding box center [403, 65] width 662 height 20
drag, startPoint x: 0, startPoint y: 0, endPoint x: 356, endPoint y: 254, distance: 437.1
click at [356, 254] on td at bounding box center [350, 249] width 57 height 20
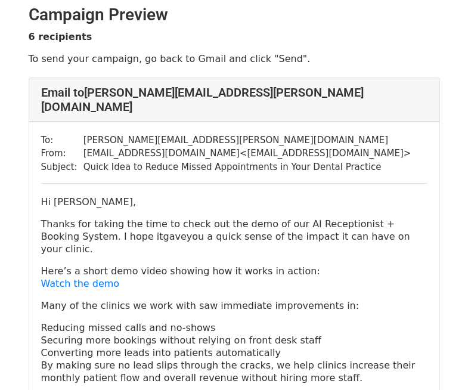
scroll to position [8, 0]
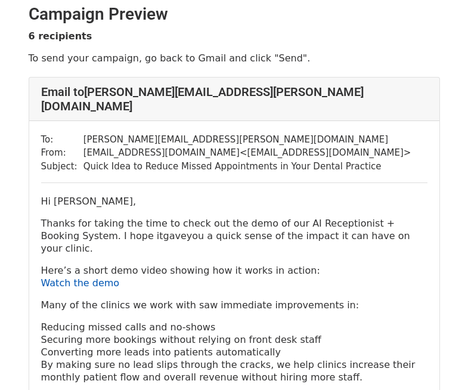
click at [102, 277] on link "Watch the demo" at bounding box center [80, 282] width 79 height 11
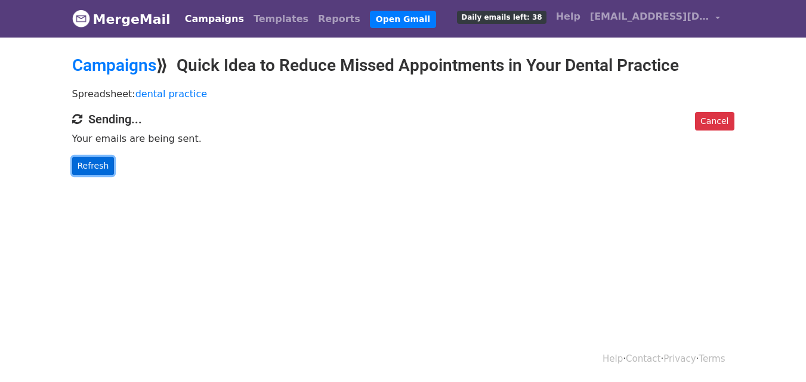
click at [106, 162] on link "Refresh" at bounding box center [93, 166] width 42 height 18
click at [99, 165] on link "Refresh" at bounding box center [93, 166] width 42 height 18
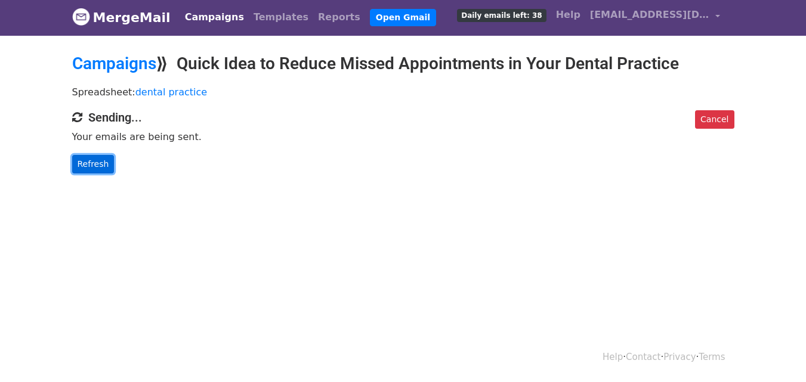
click at [110, 163] on link "Refresh" at bounding box center [93, 164] width 42 height 18
